Goal: Task Accomplishment & Management: Manage account settings

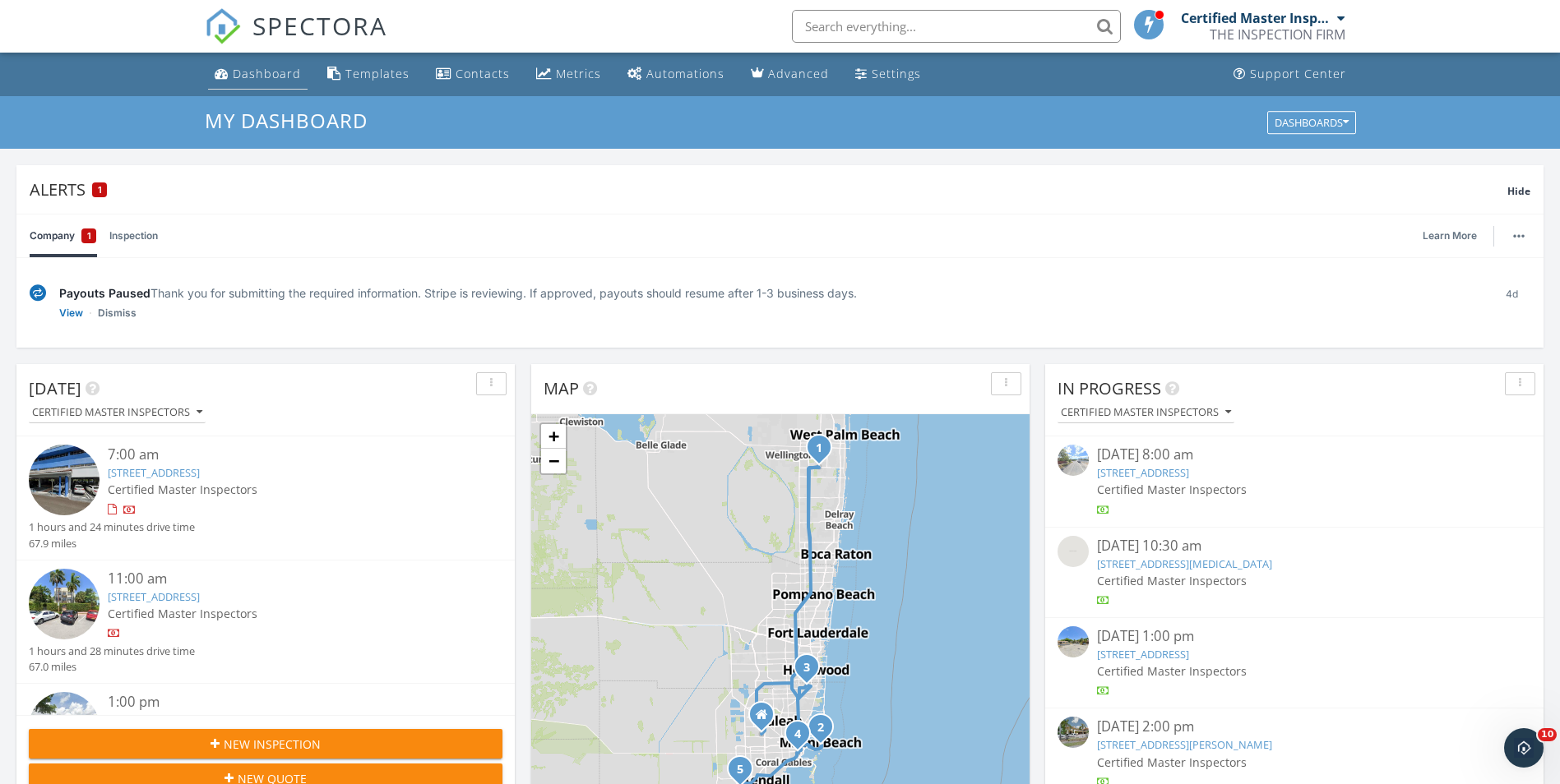
click at [260, 80] on div "Dashboard" at bounding box center [267, 73] width 68 height 15
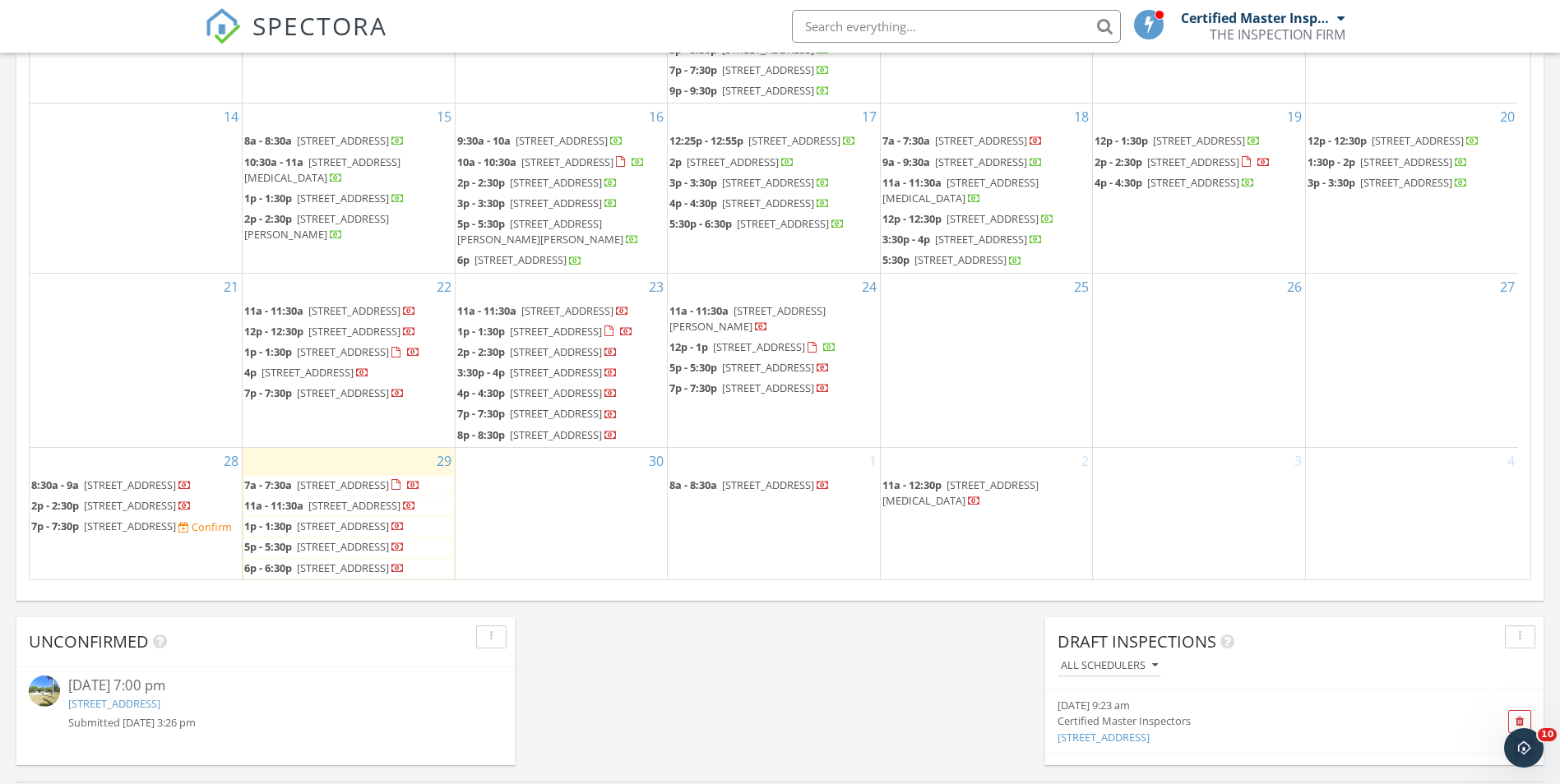
scroll to position [1112, 0]
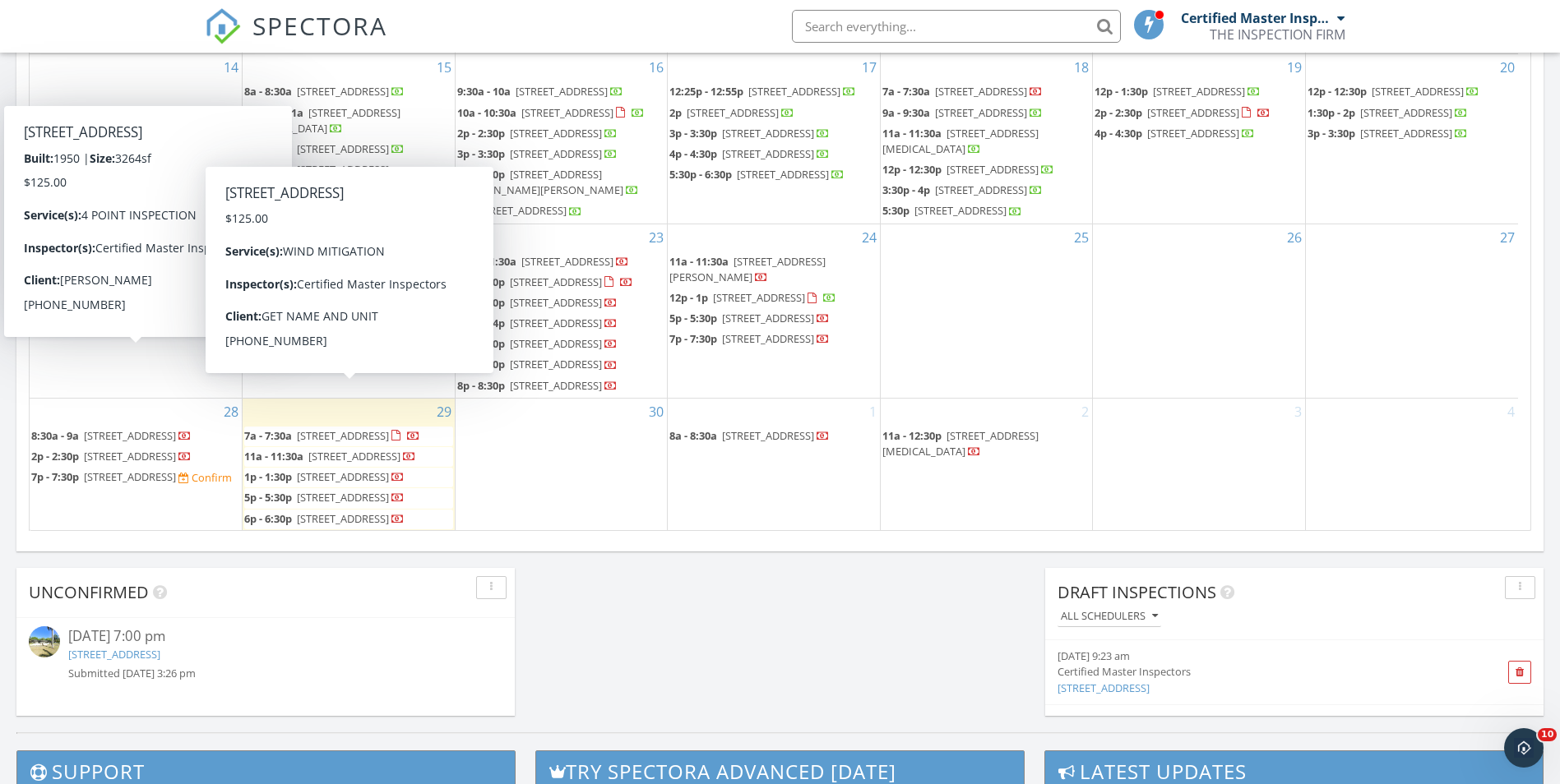
click at [388, 449] on span "1242 Drexel Ave 206, Miami Beach 33139" at bounding box center [354, 456] width 92 height 15
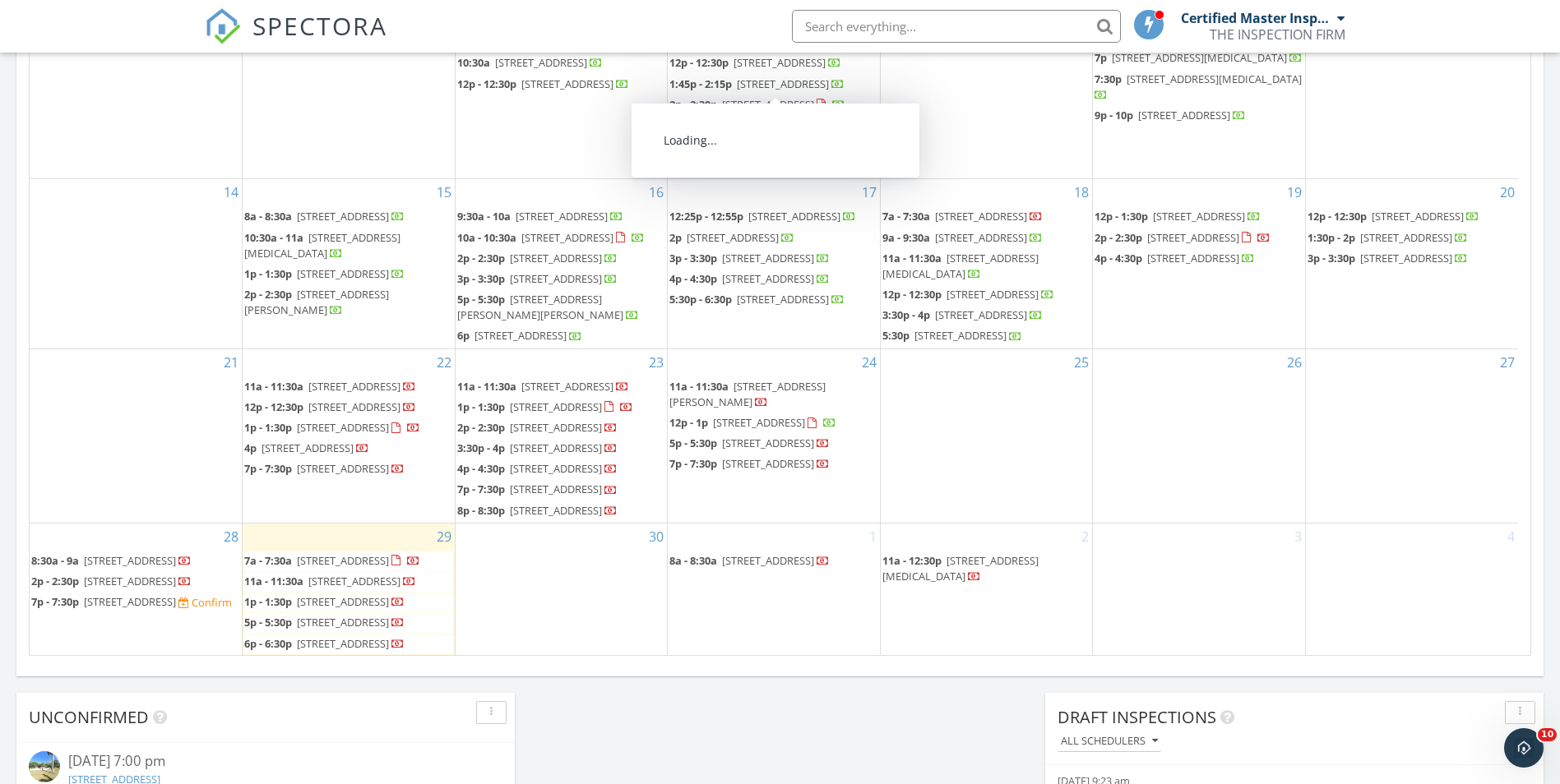
scroll to position [742, 0]
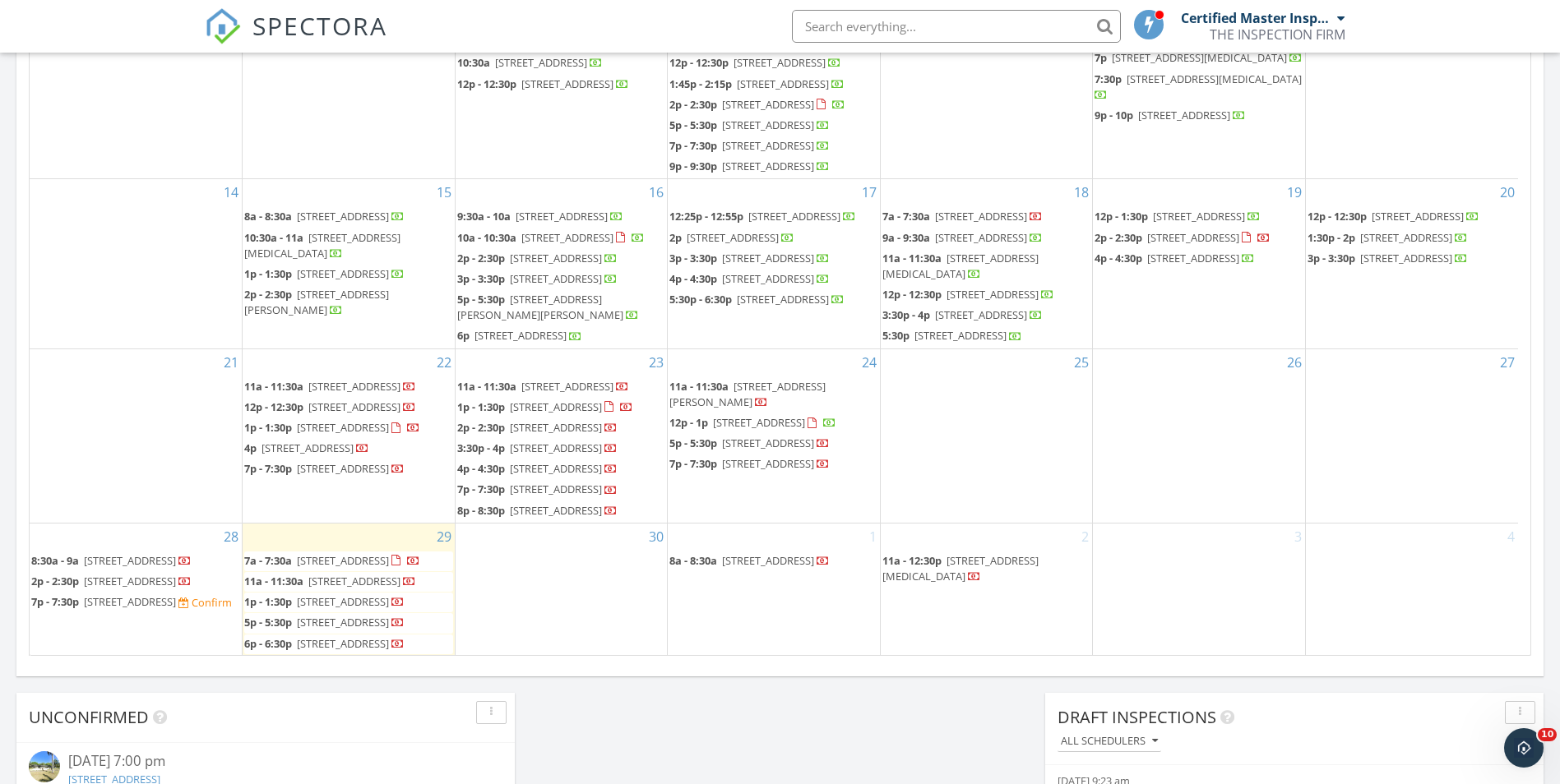
click at [343, 574] on span "[STREET_ADDRESS]" at bounding box center [354, 581] width 92 height 15
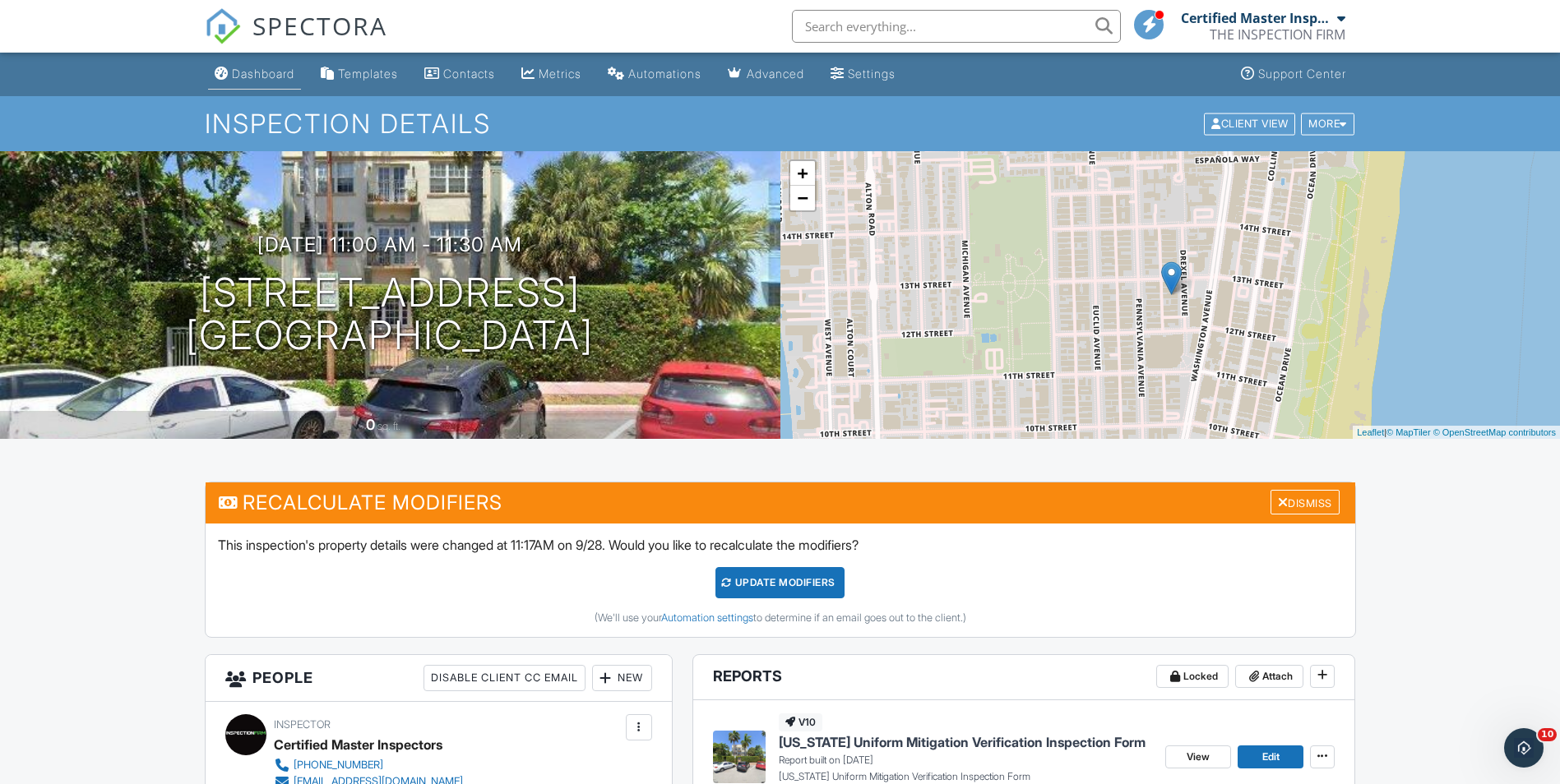
click at [278, 83] on link "Dashboard" at bounding box center [255, 75] width 93 height 30
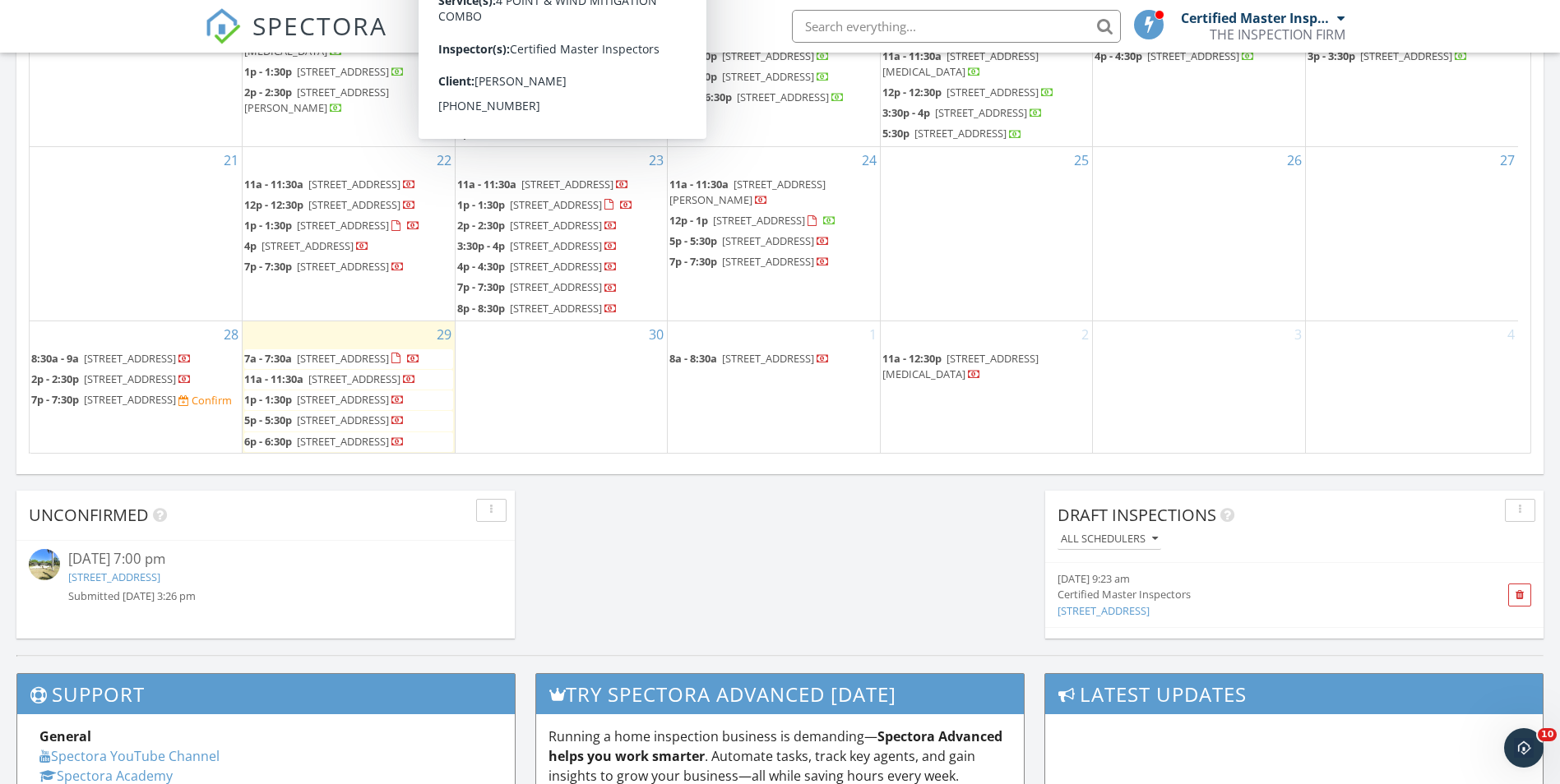
scroll to position [1109, 0]
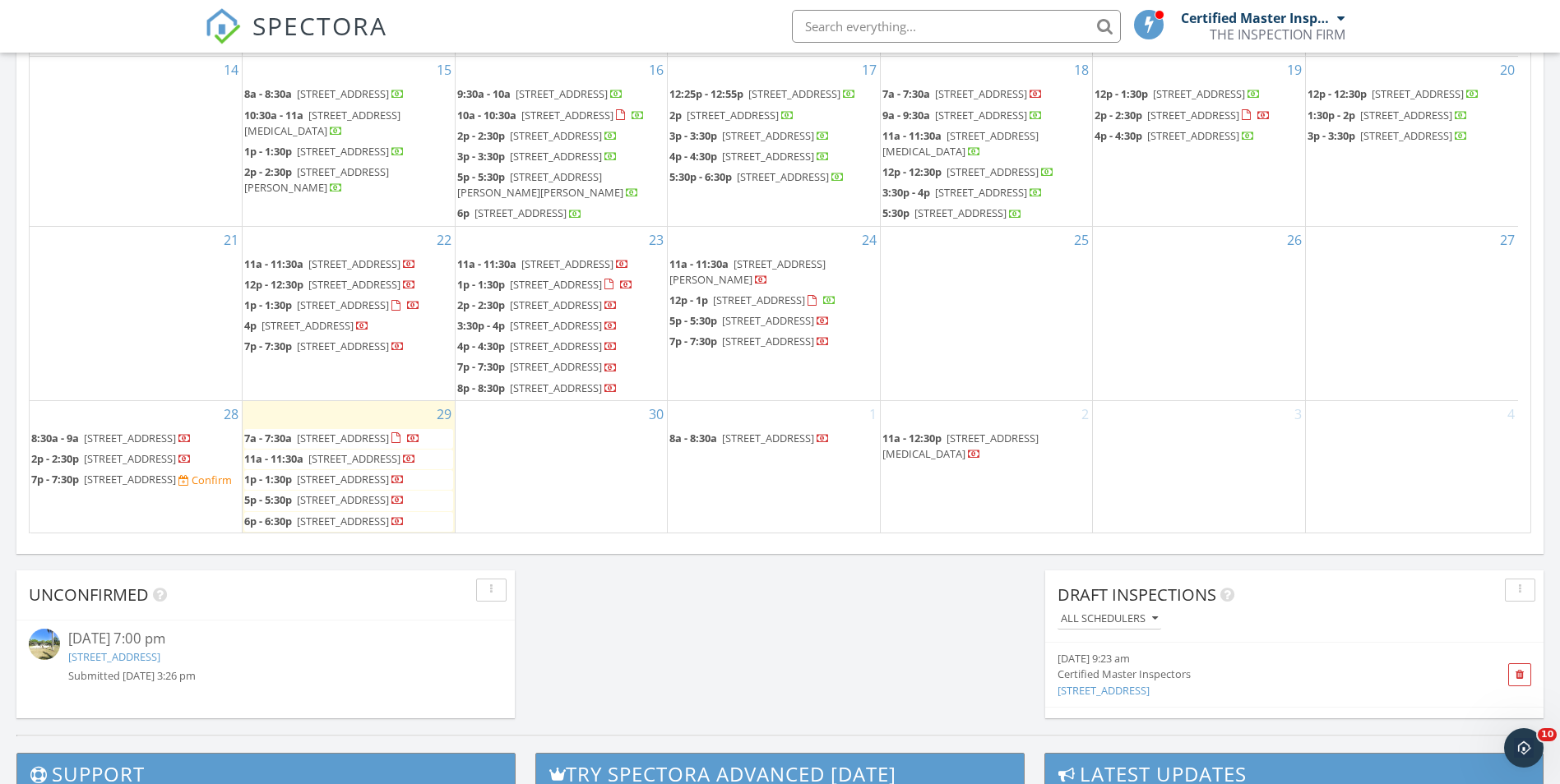
click at [346, 472] on span "20415 NE 10th Pl, North Miami Beach 33179" at bounding box center [342, 479] width 92 height 15
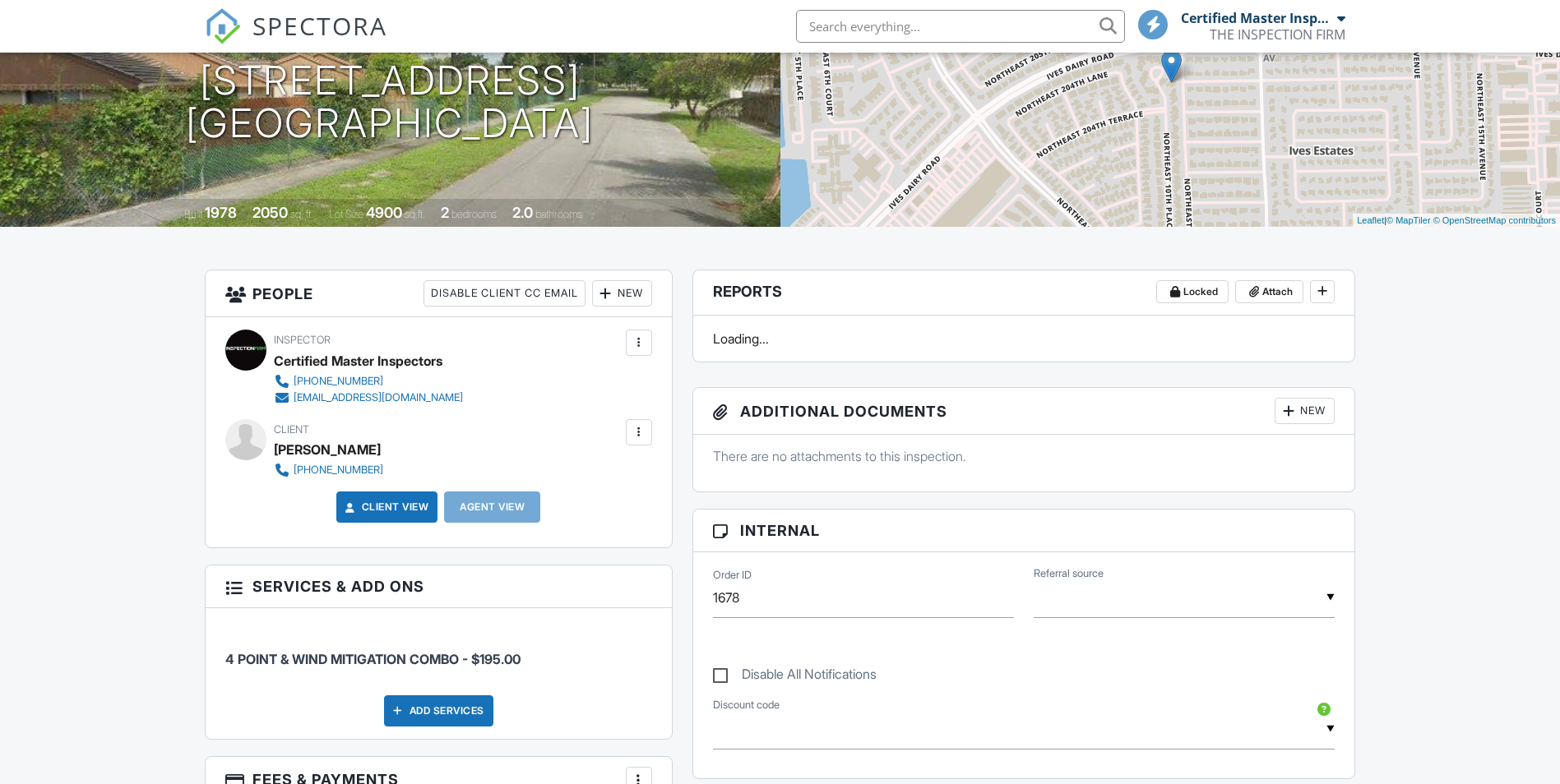
scroll to position [246, 0]
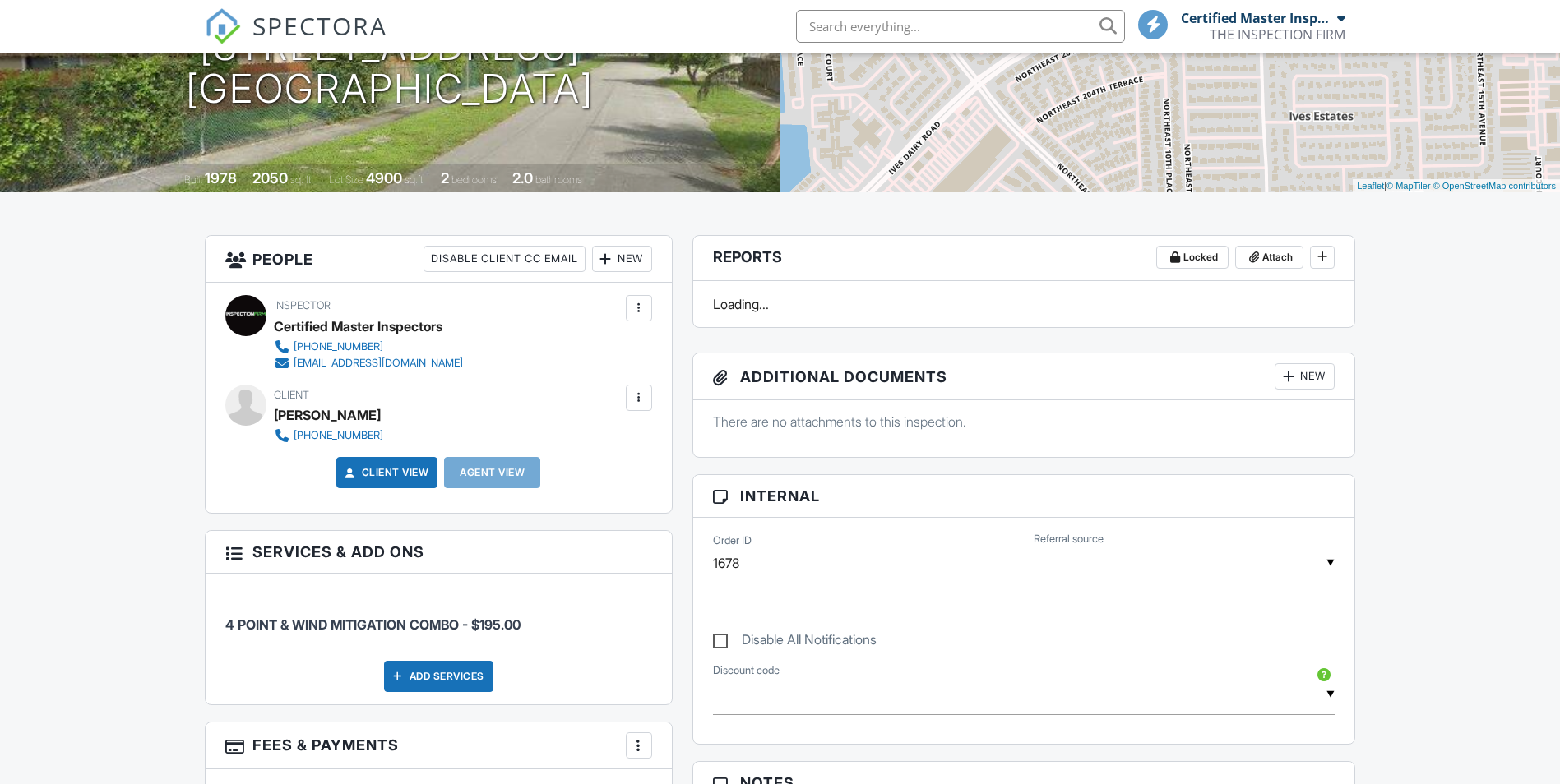
click at [365, 414] on div "MAKSYM PETRIK" at bounding box center [327, 415] width 107 height 25
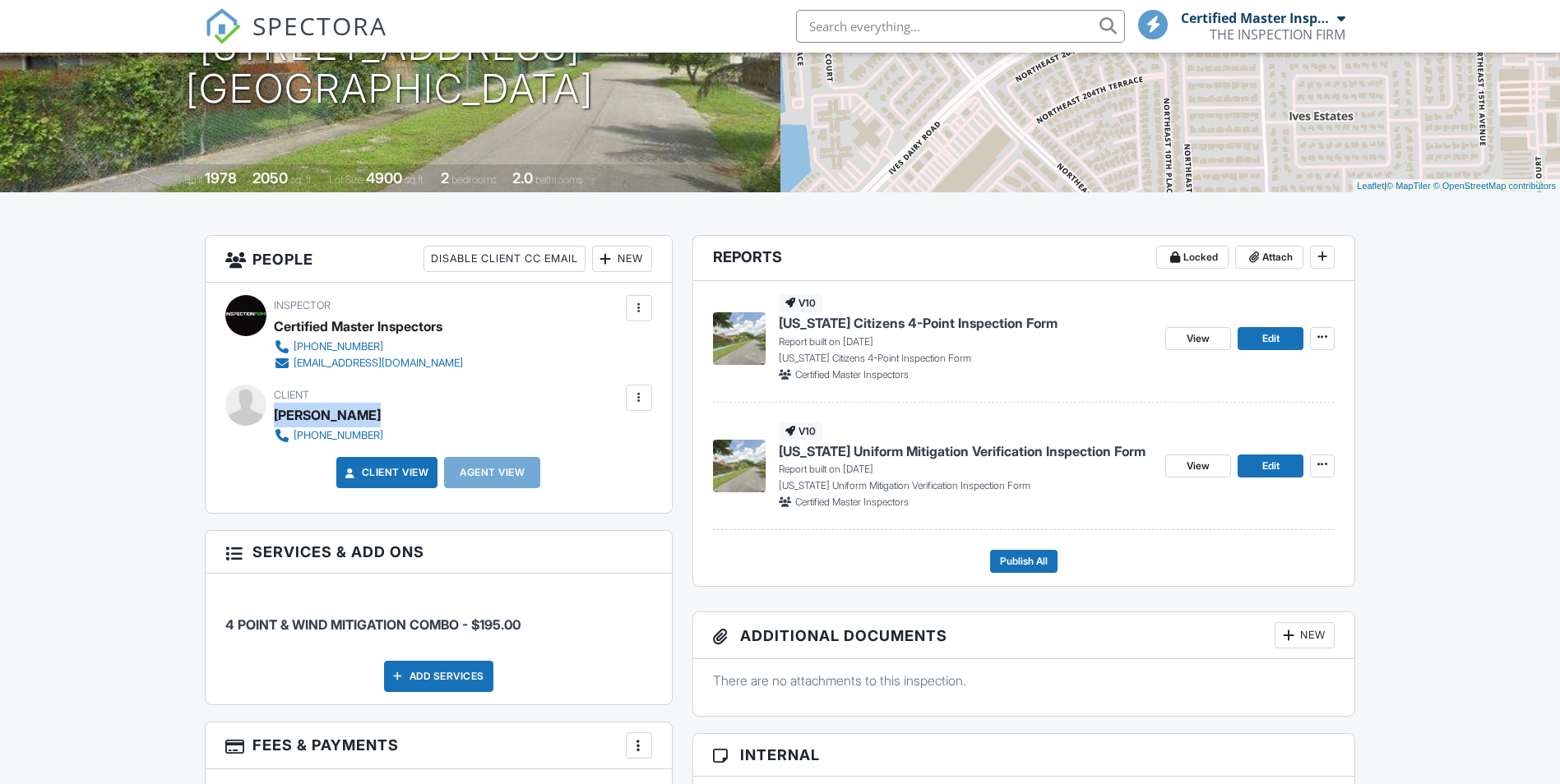
click at [365, 414] on div "MAKSYM PETRIK" at bounding box center [327, 415] width 107 height 25
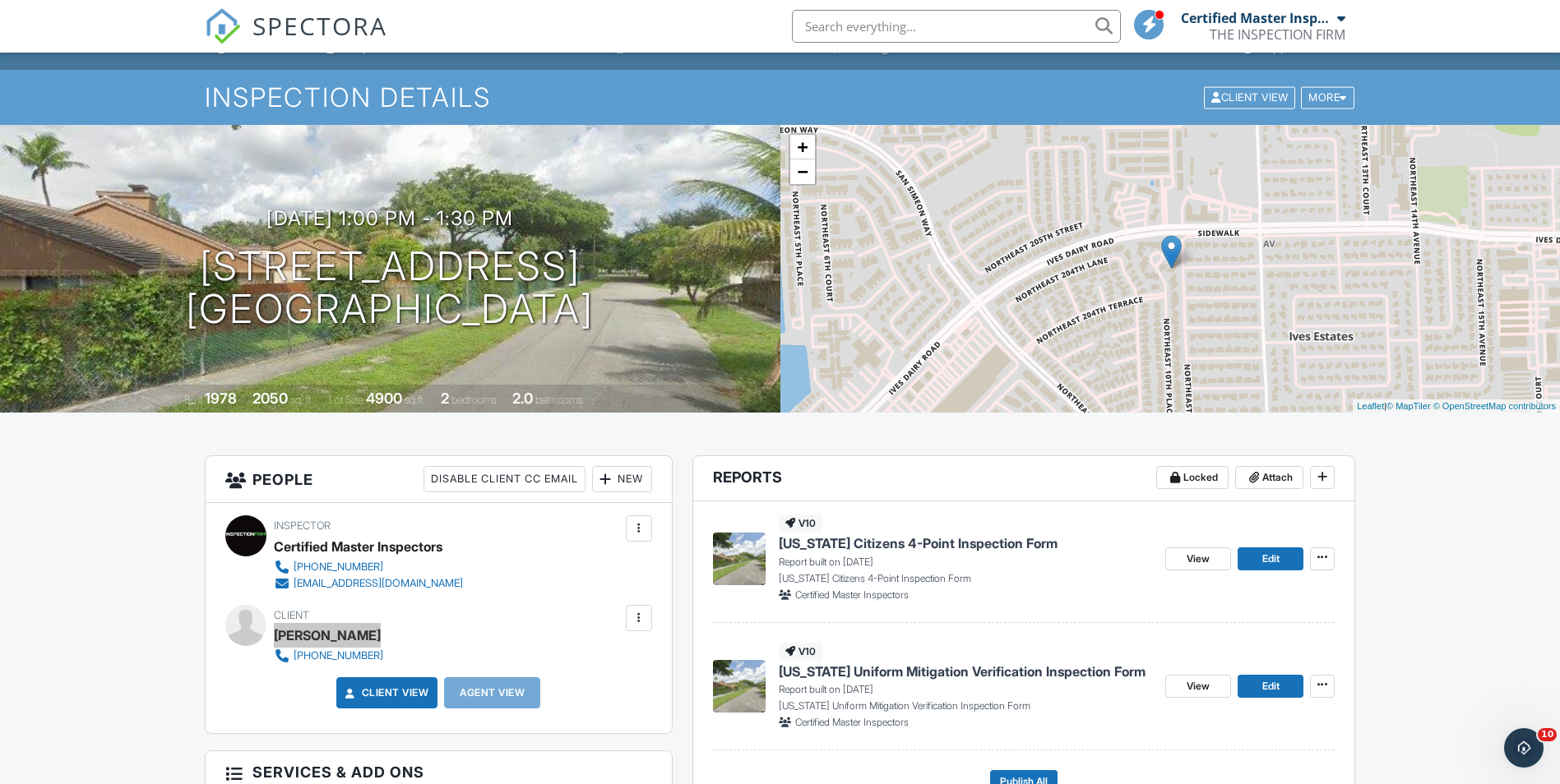
scroll to position [0, 0]
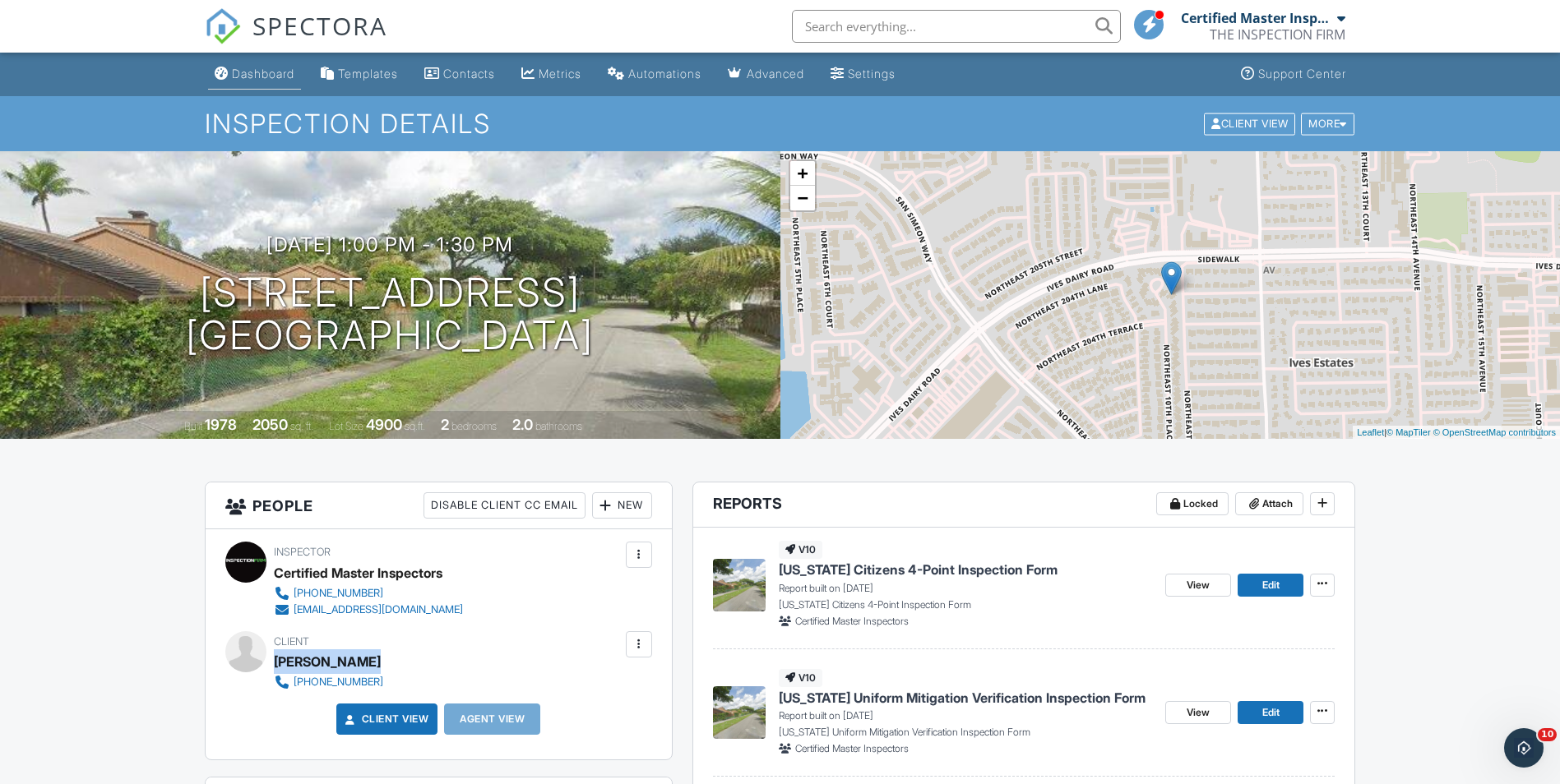
click at [260, 74] on div "Dashboard" at bounding box center [263, 73] width 63 height 14
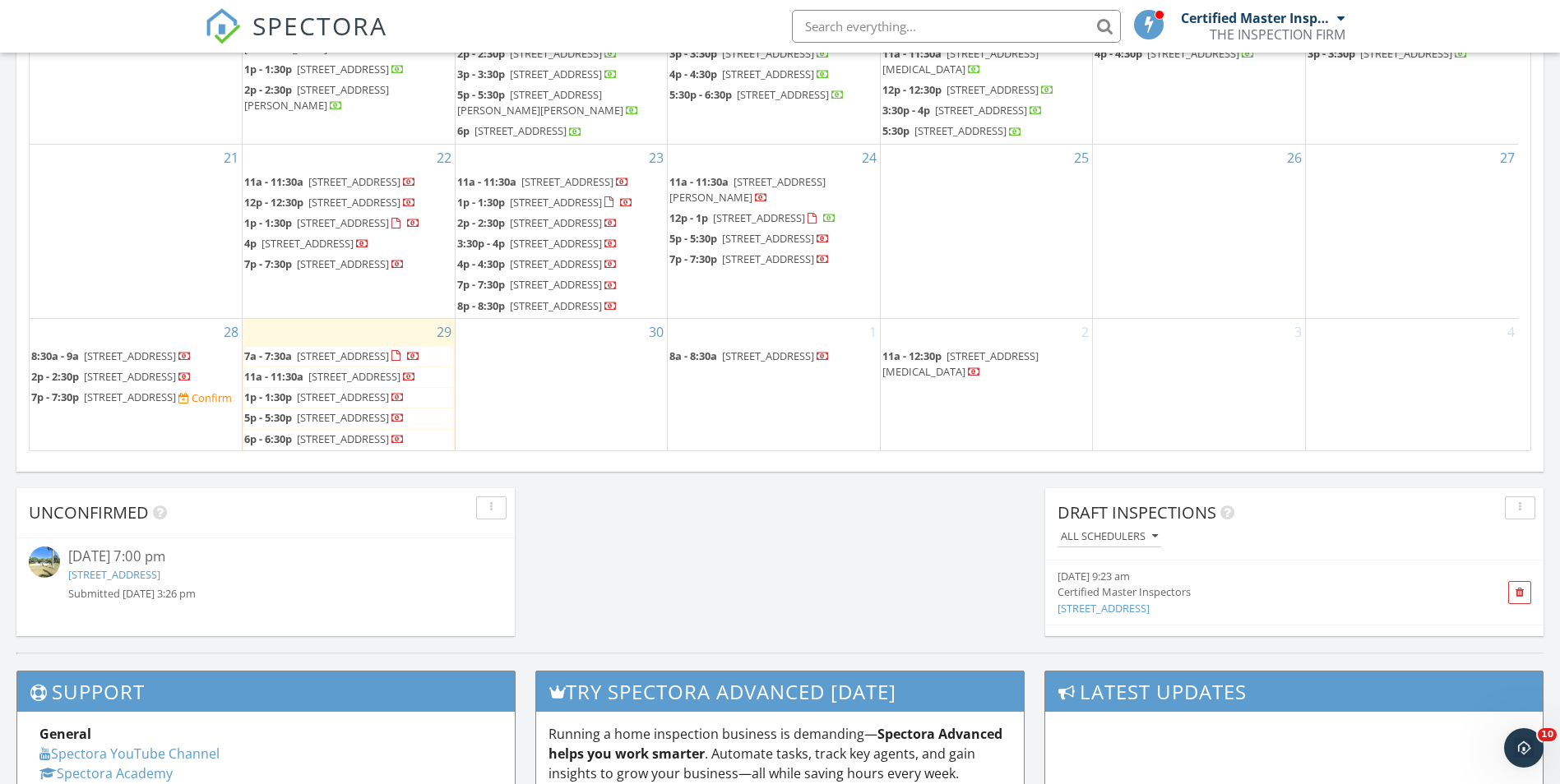
scroll to position [742, 0]
click at [311, 410] on span "[STREET_ADDRESS]" at bounding box center [342, 418] width 92 height 15
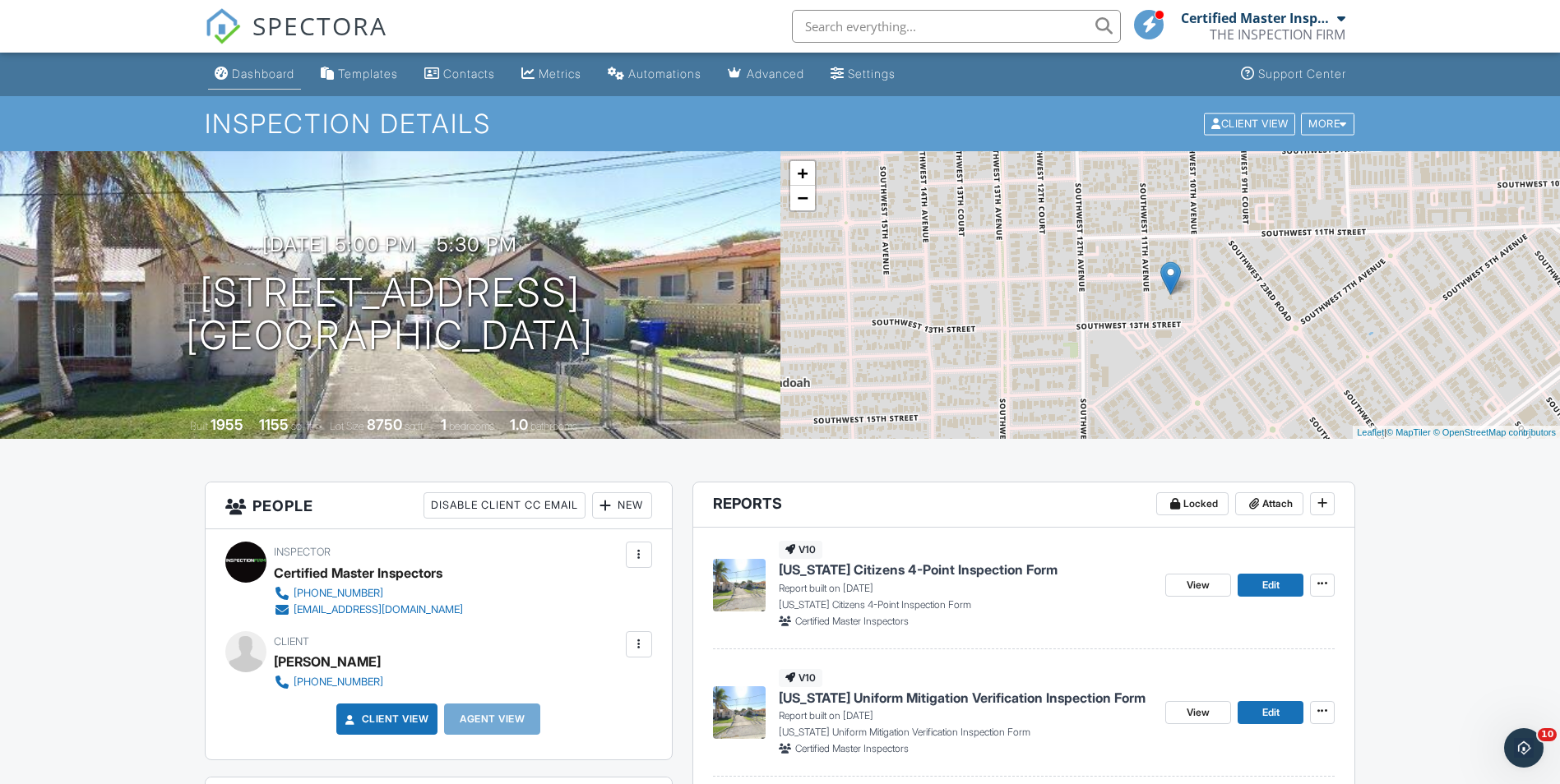
click at [279, 72] on div "Dashboard" at bounding box center [263, 73] width 63 height 14
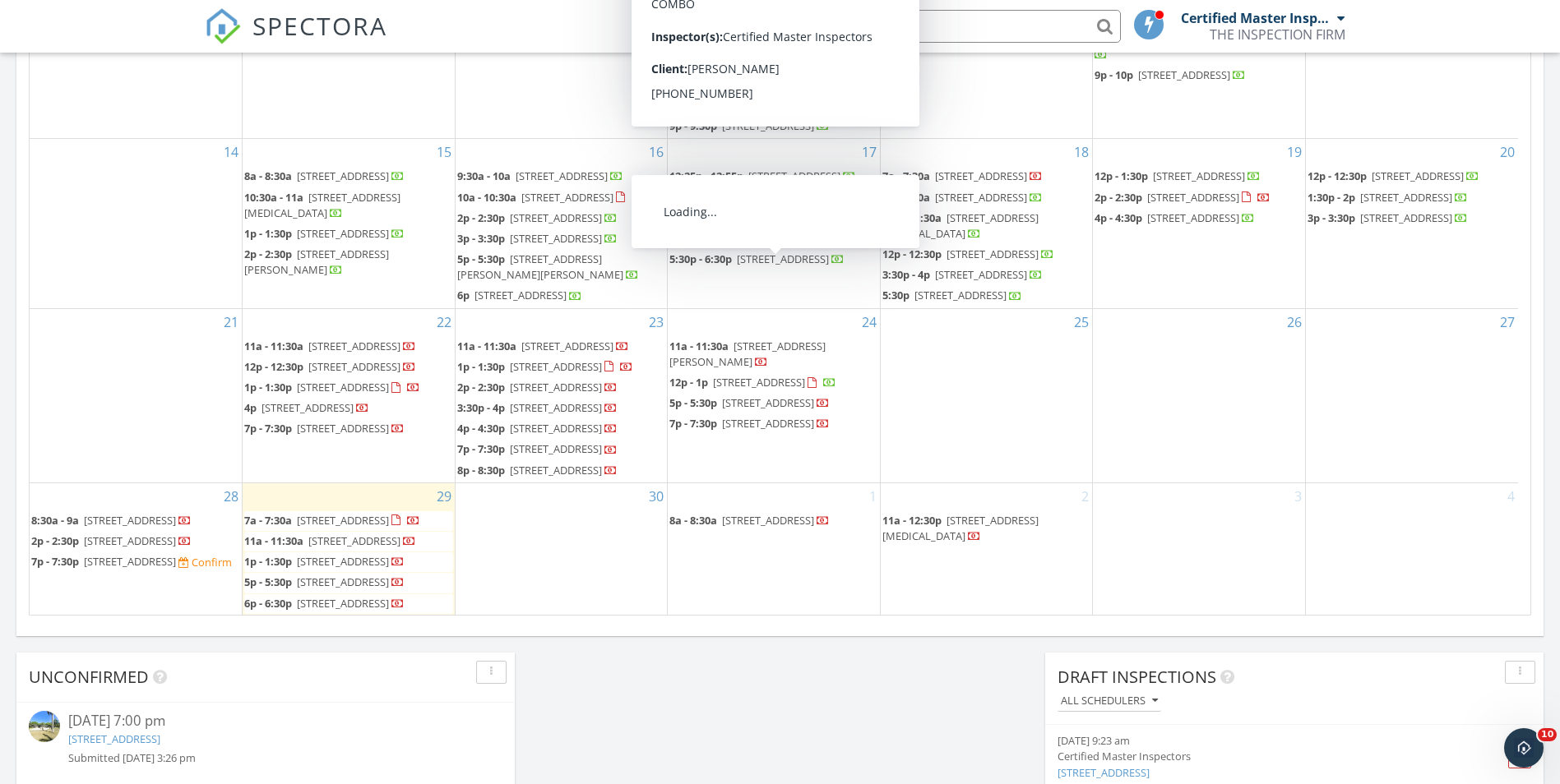
scroll to position [742, 0]
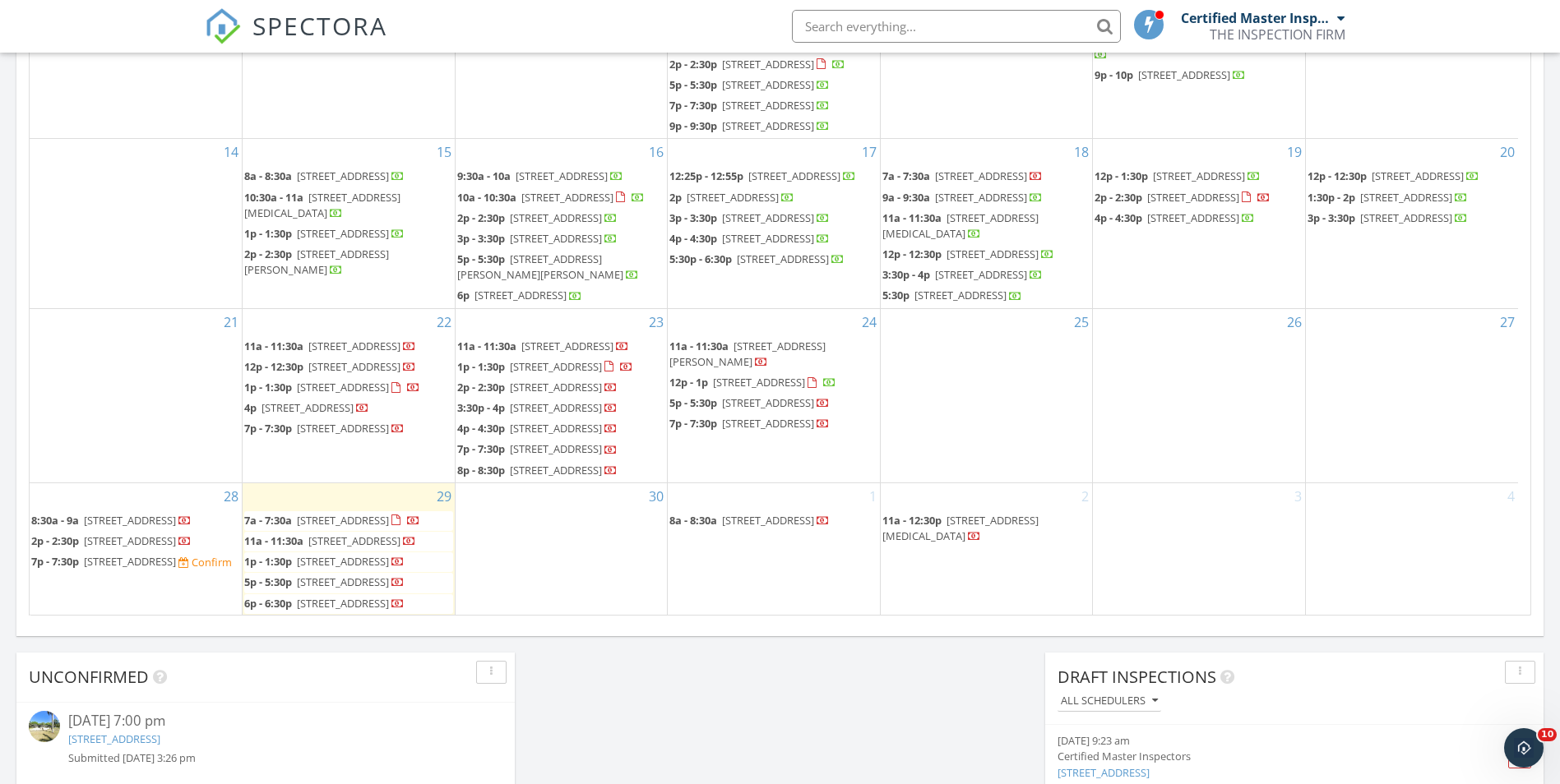
click at [334, 597] on span "[STREET_ADDRESS]" at bounding box center [342, 604] width 92 height 15
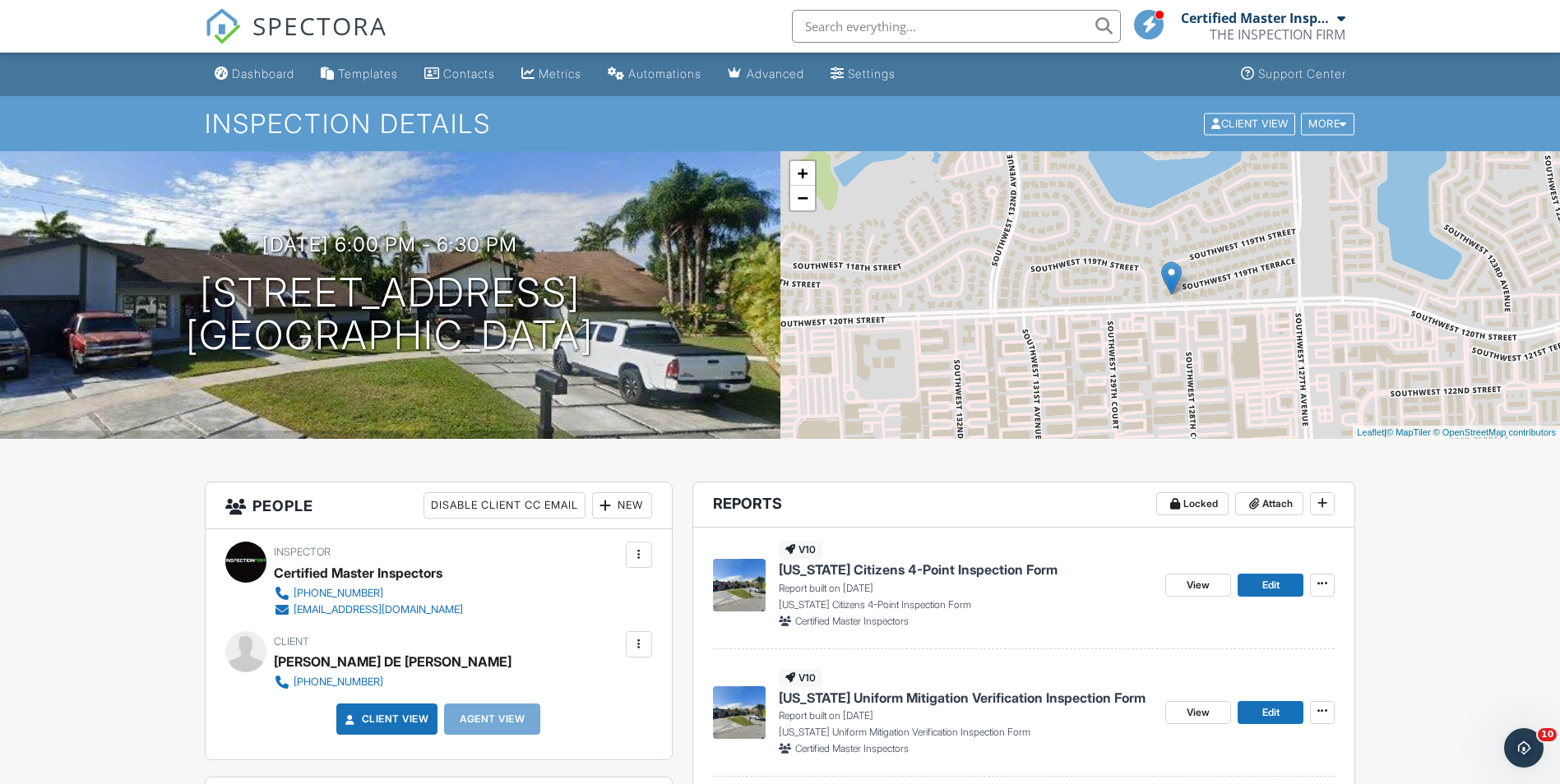
click at [347, 662] on div "JOSE DE LA TORRIENTE" at bounding box center [392, 662] width 238 height 25
click at [272, 84] on link "Dashboard" at bounding box center [255, 75] width 93 height 30
